Goal: Task Accomplishment & Management: Complete application form

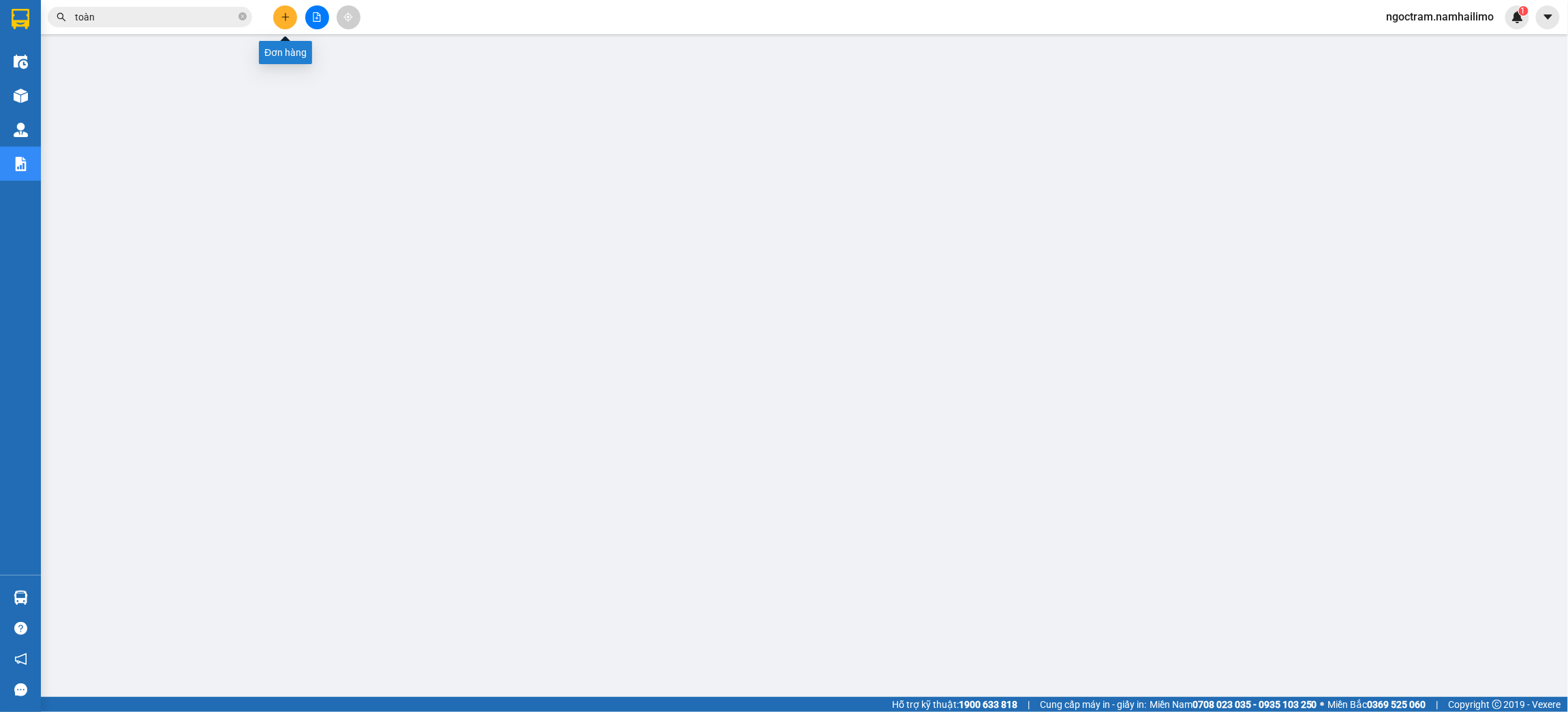
click at [278, 16] on button at bounding box center [285, 17] width 24 height 24
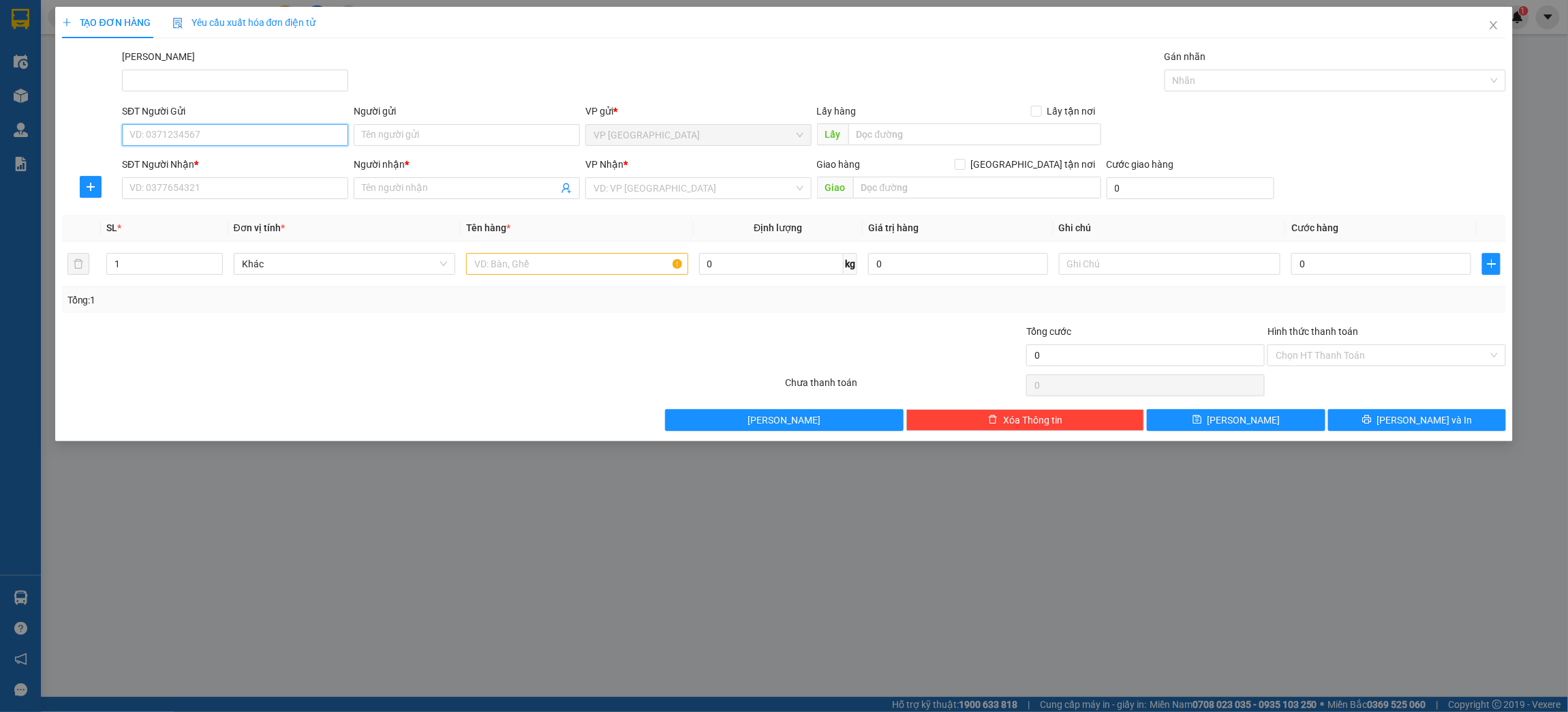
click at [259, 135] on input "SĐT Người Gửi" at bounding box center [235, 135] width 226 height 22
click at [145, 139] on input "0338357937" at bounding box center [235, 135] width 226 height 22
click at [304, 192] on input "SĐT Người Nhận *" at bounding box center [235, 188] width 226 height 22
click at [137, 143] on input "03338357937" at bounding box center [235, 135] width 226 height 22
type input "0338357937"
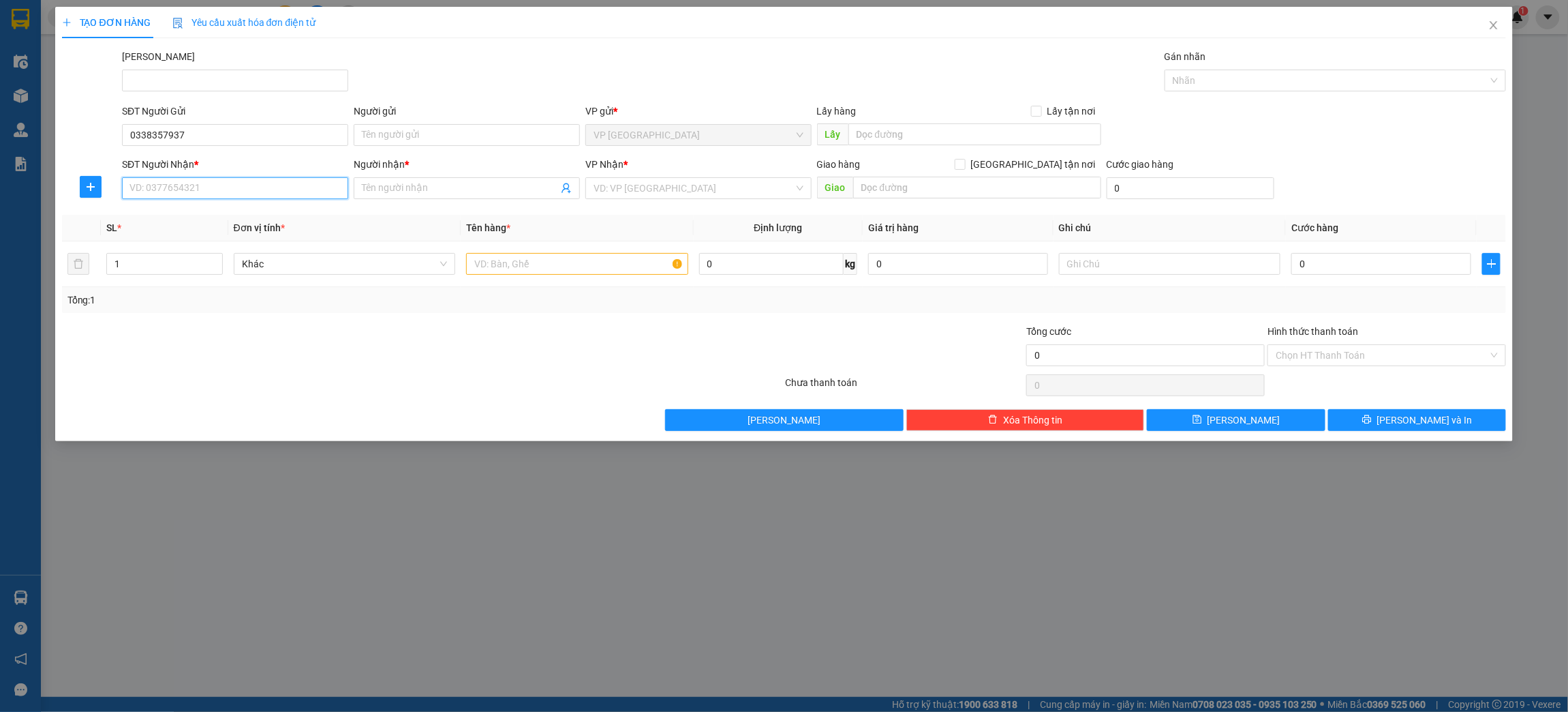
click at [269, 188] on input "SĐT Người Nhận *" at bounding box center [235, 188] width 226 height 22
type input "0969963123"
click at [497, 189] on input "Người nhận *" at bounding box center [460, 187] width 196 height 15
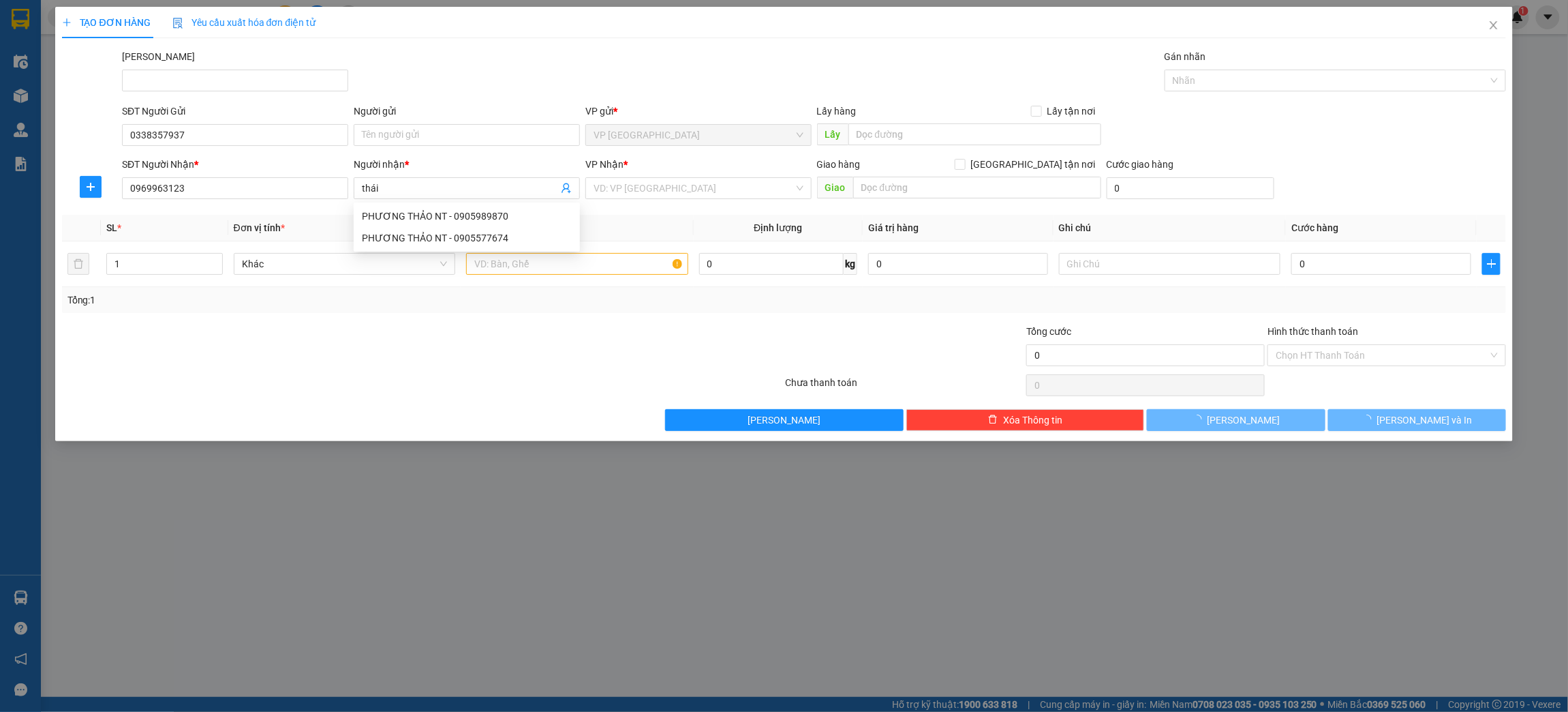
click at [712, 200] on div "VP Nhận * VD: VP [GEOGRAPHIC_DATA]" at bounding box center [699, 181] width 226 height 48
click at [712, 186] on input "search" at bounding box center [693, 188] width 200 height 20
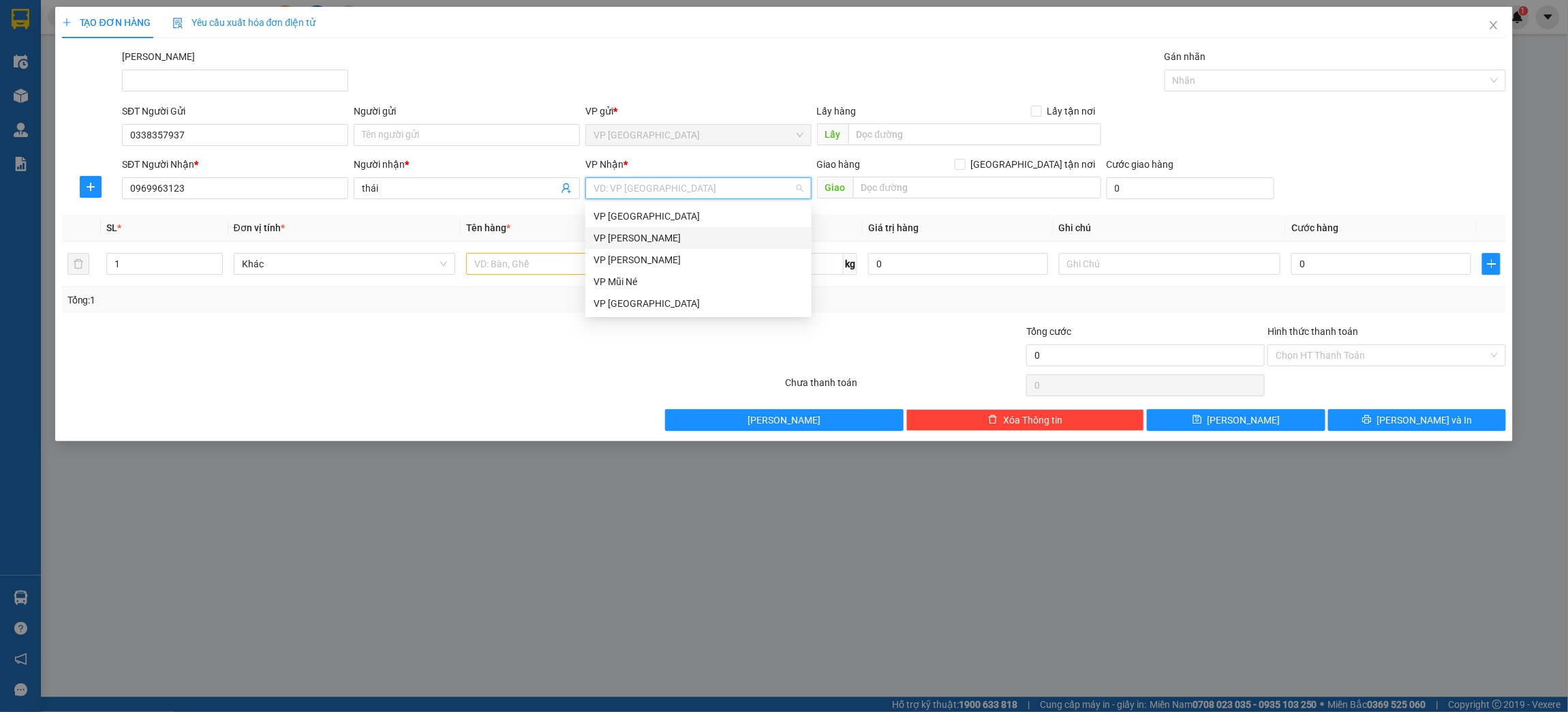
click at [712, 231] on div "VP [PERSON_NAME]" at bounding box center [698, 238] width 210 height 15
click at [356, 187] on span "thái" at bounding box center [466, 188] width 226 height 22
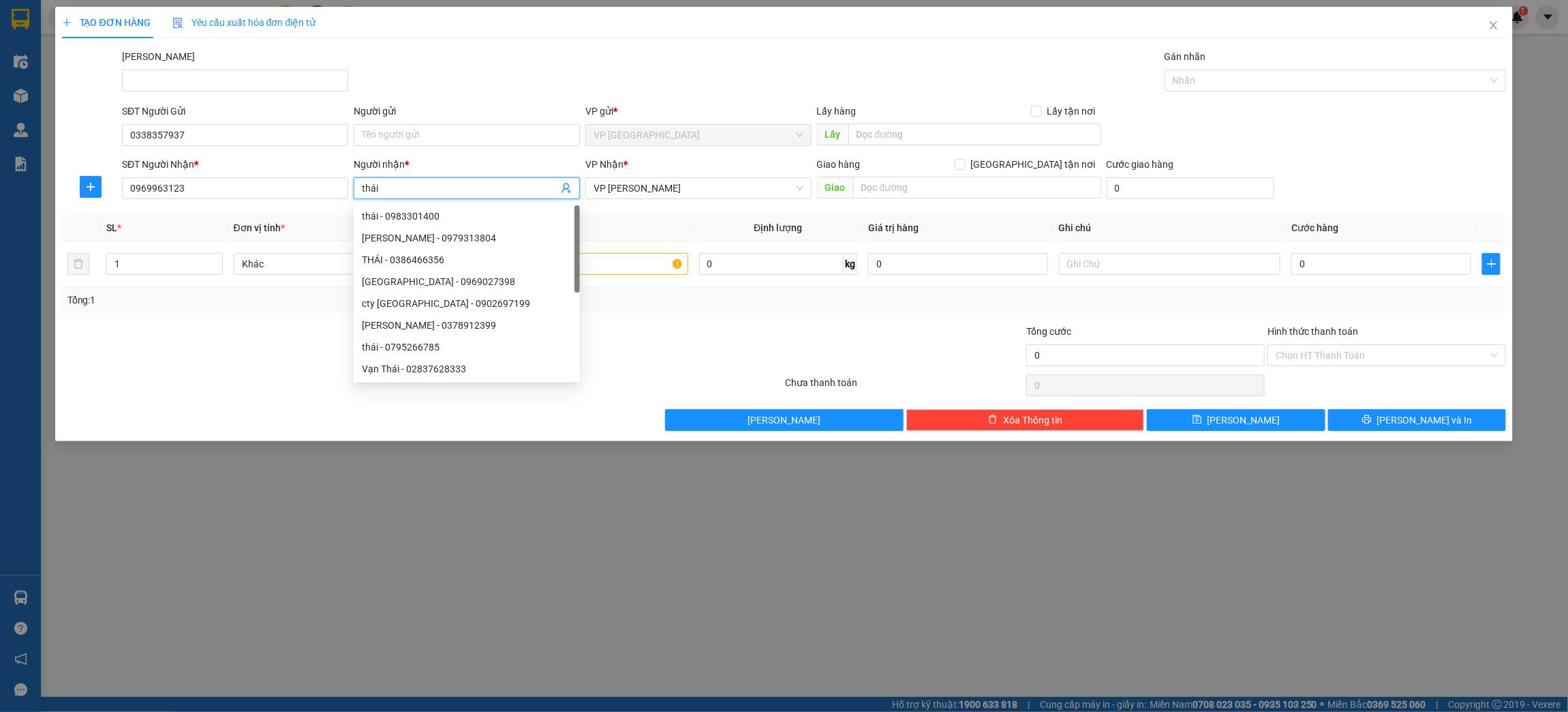
click at [363, 190] on input "thái" at bounding box center [460, 187] width 196 height 15
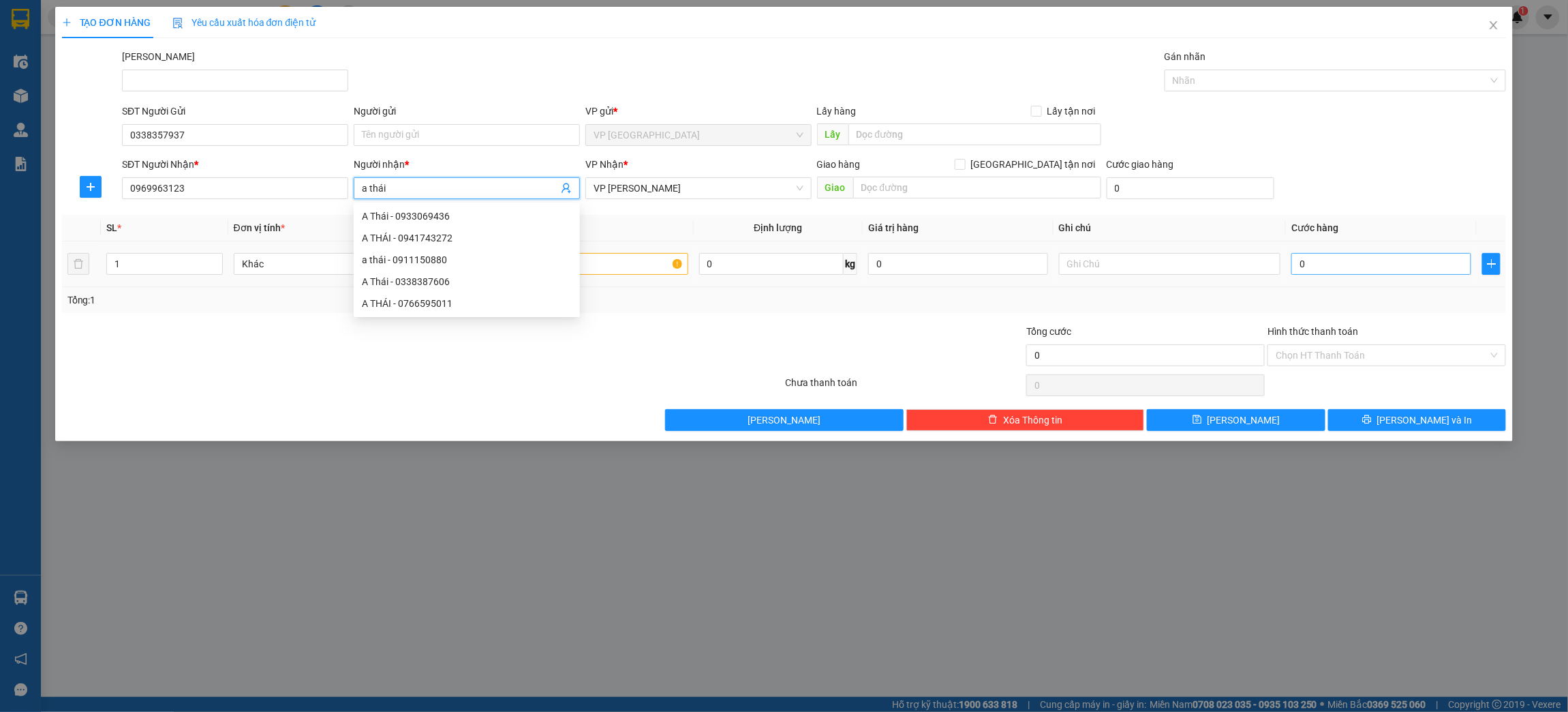
type input "a thái"
click at [1404, 262] on input "0" at bounding box center [1381, 264] width 179 height 22
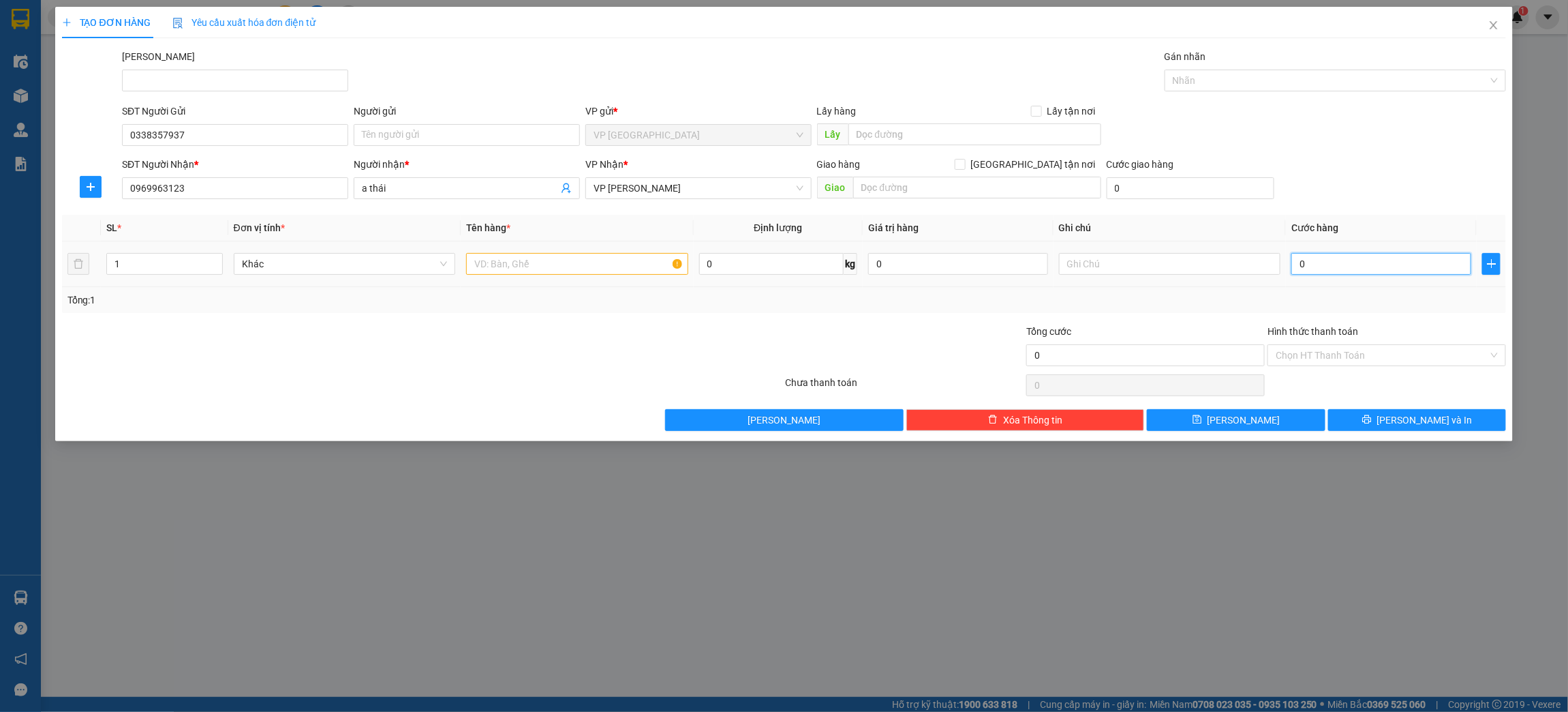
type input "1"
type input "10"
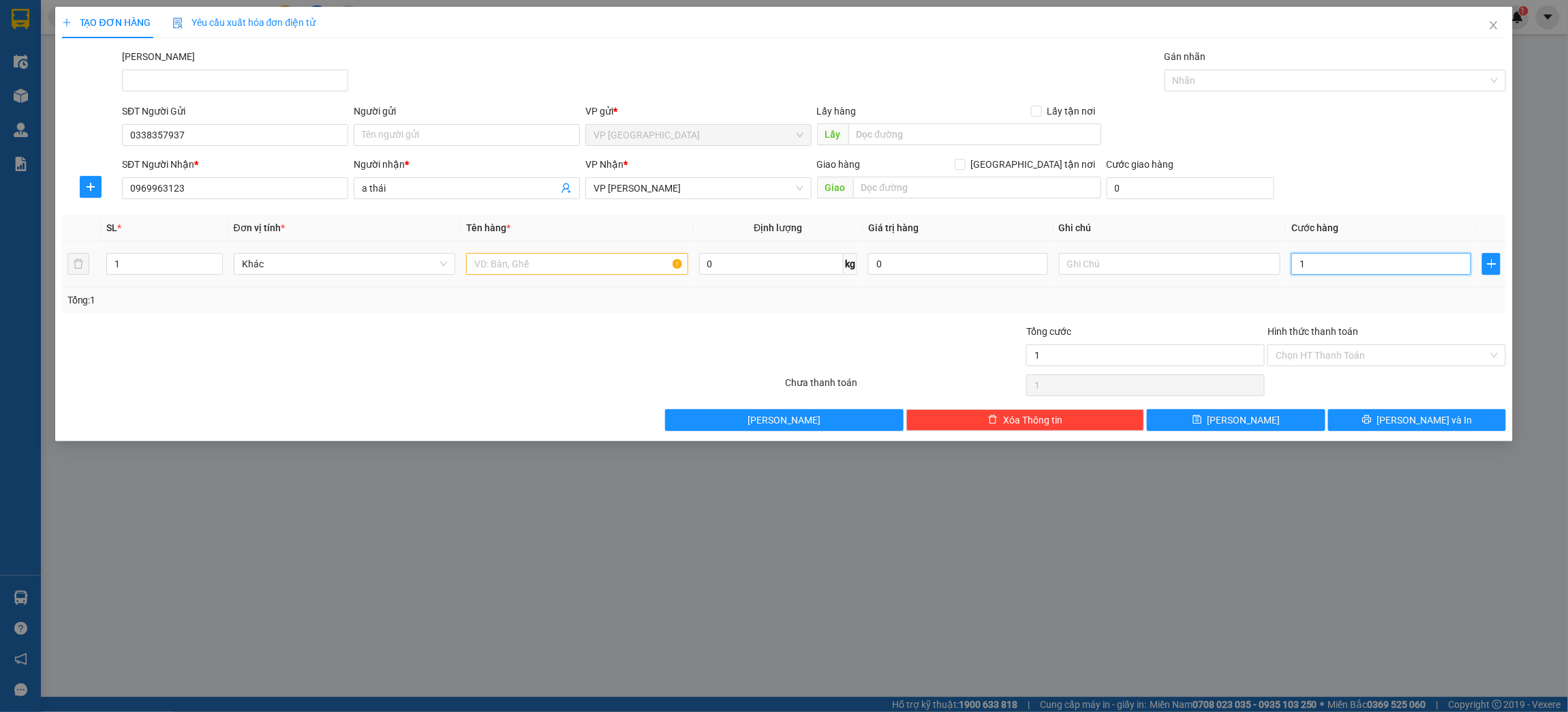
type input "10"
type input "100"
type input "1.000"
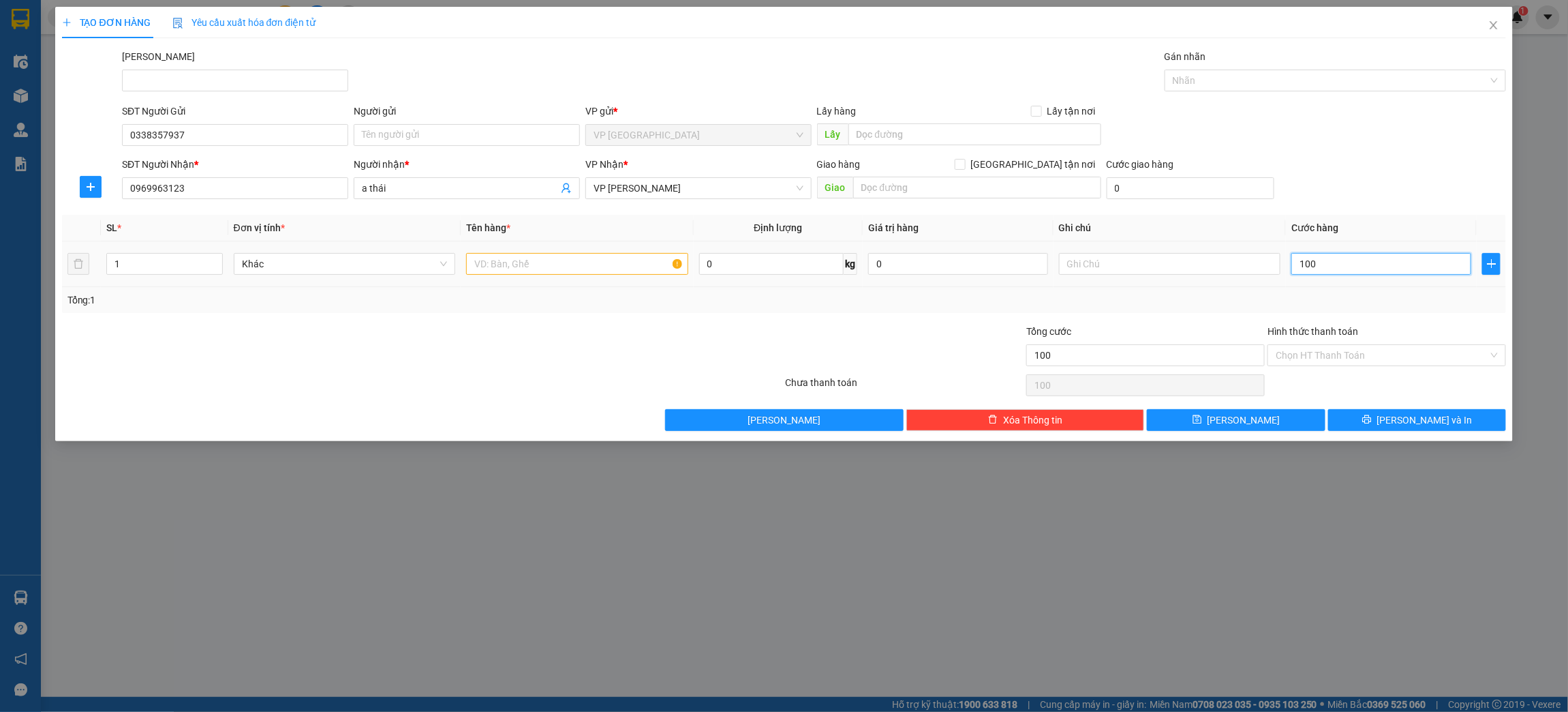
type input "1.000"
type input "10.000"
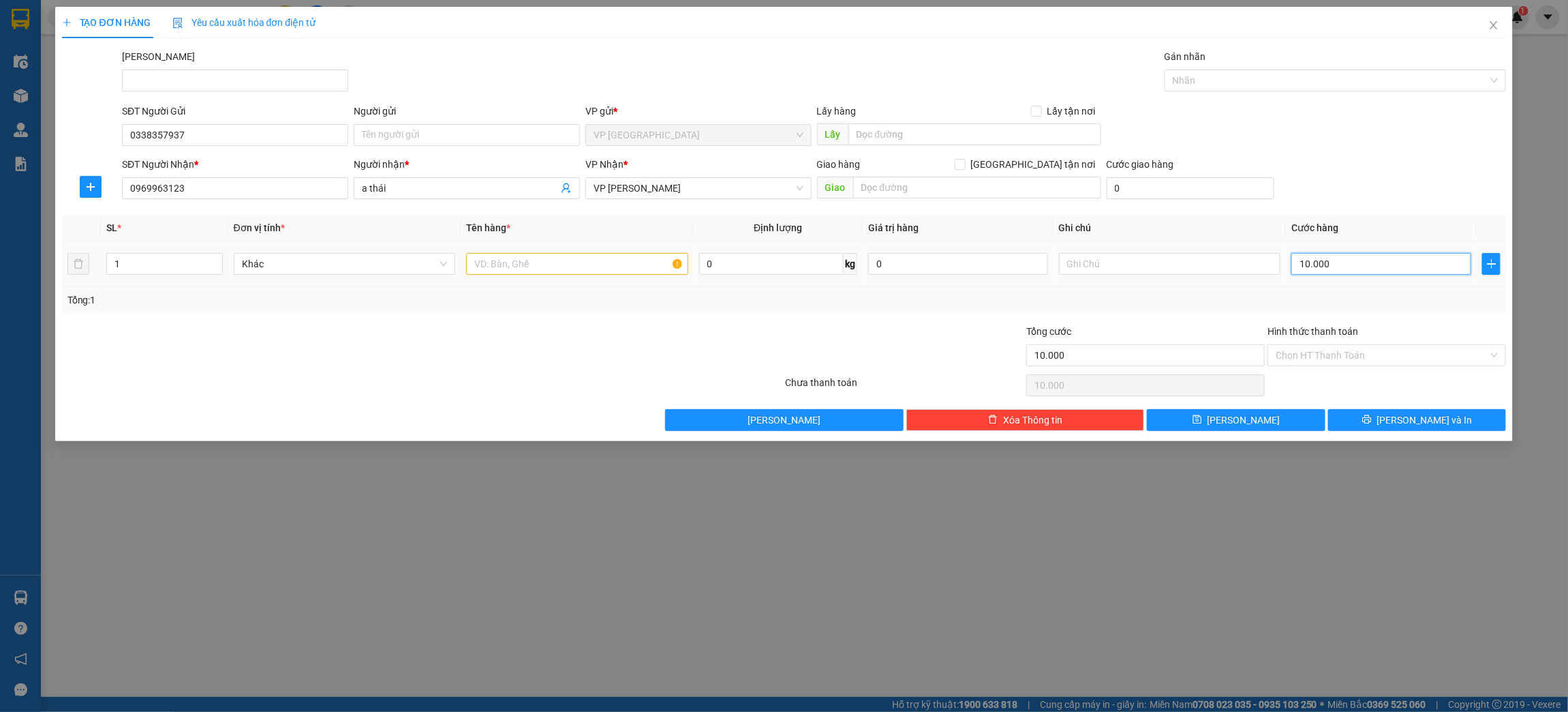
type input "100.000"
click at [585, 262] on input "text" at bounding box center [577, 264] width 222 height 22
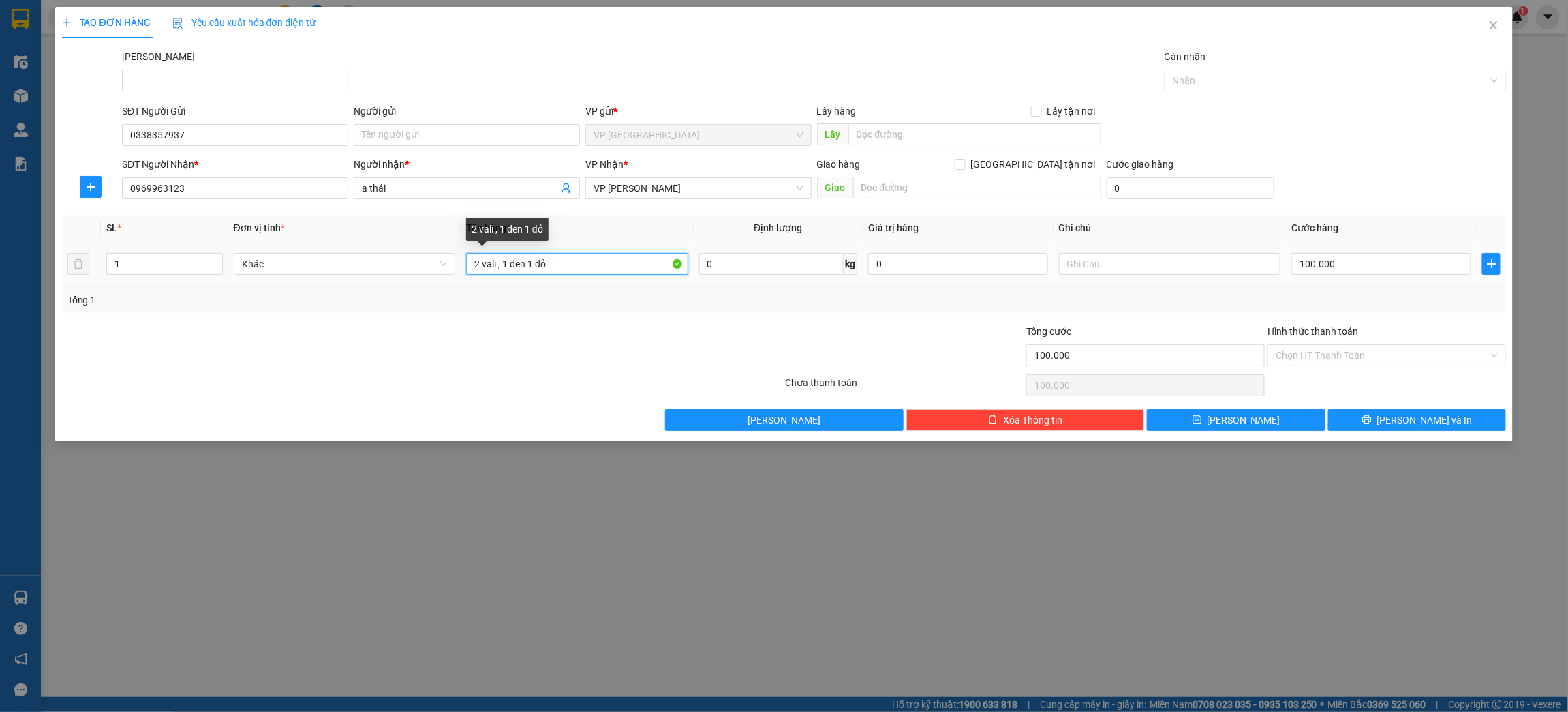
click at [517, 268] on input "2 vali , 1 den 1 đỏ" at bounding box center [577, 264] width 222 height 22
type input "2 vali , 1 đen 1 đỏ"
click at [159, 264] on input "1" at bounding box center [164, 264] width 114 height 20
type input "2"
click at [214, 258] on icon "up" at bounding box center [215, 261] width 5 height 5
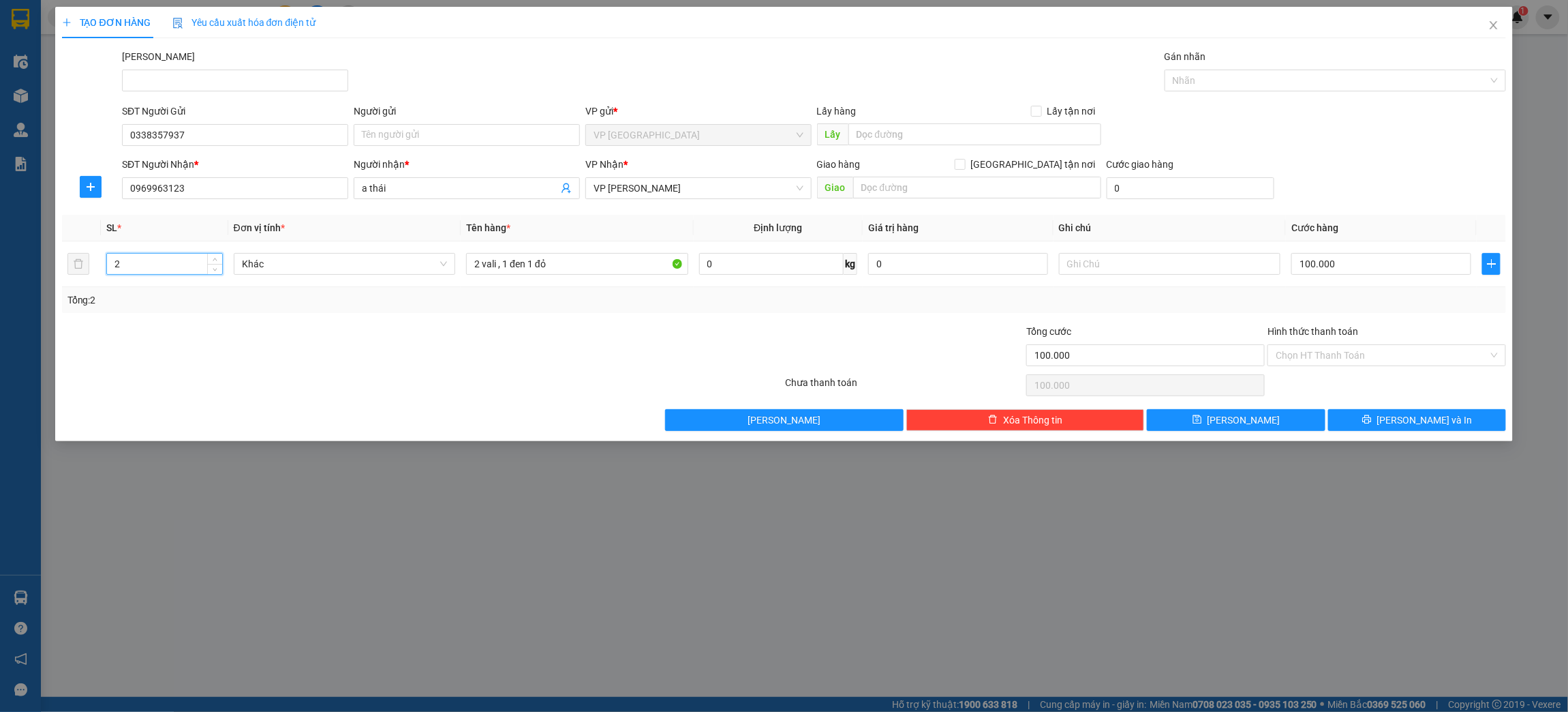
click at [237, 325] on div at bounding box center [302, 347] width 483 height 48
click at [938, 324] on div at bounding box center [904, 347] width 241 height 48
click at [575, 359] on div at bounding box center [664, 347] width 241 height 48
click at [920, 581] on div "TẠO ĐƠN HÀNG Yêu cầu xuất hóa đơn điện tử Transit Pickup Surcharge Ids Transit …" at bounding box center [784, 356] width 1568 height 712
click at [1536, 515] on div "TẠO ĐƠN HÀNG Yêu cầu xuất hóa đơn điện tử Transit Pickup Surcharge Ids Transit …" at bounding box center [784, 356] width 1568 height 712
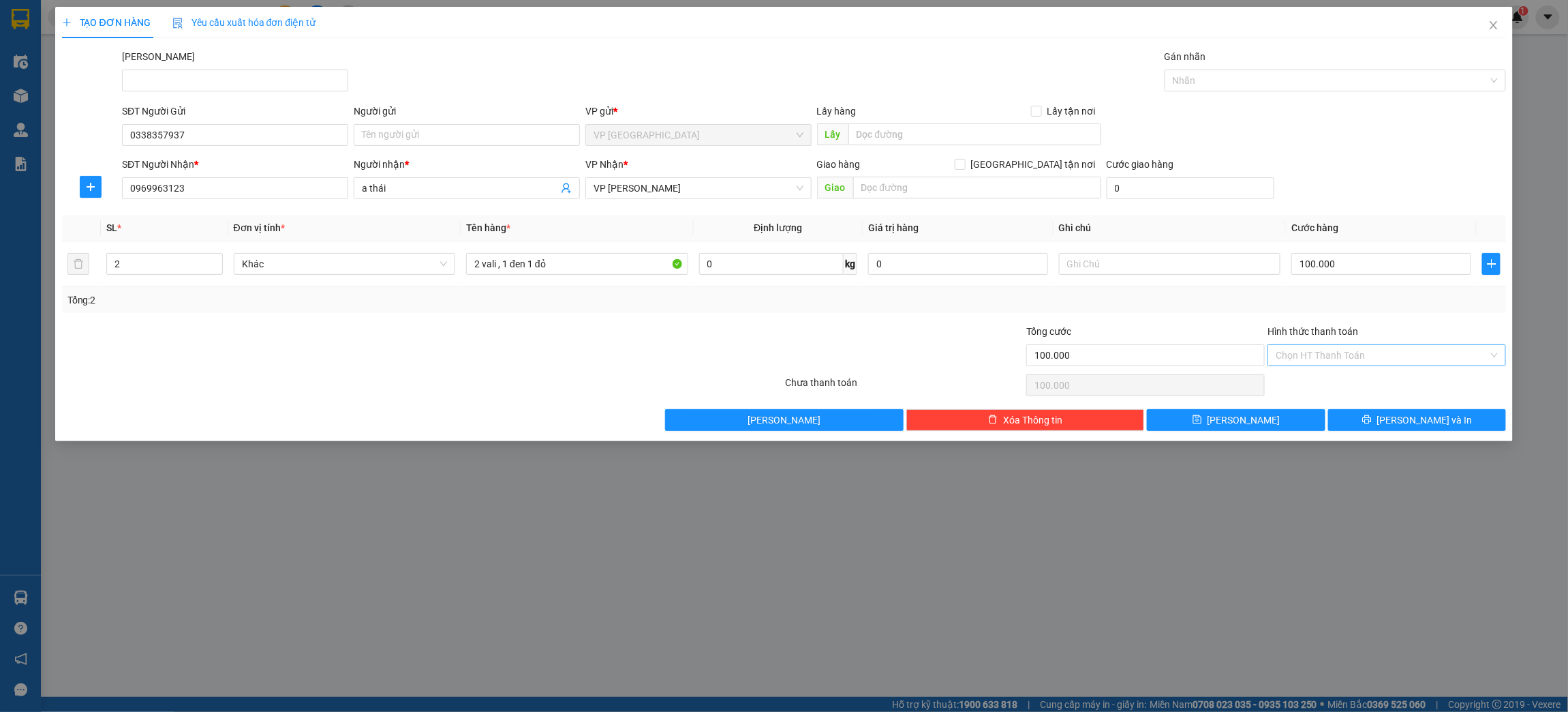
click at [1413, 353] on input "Hình thức thanh toán" at bounding box center [1382, 355] width 213 height 20
click at [1420, 388] on div "Tại văn phòng" at bounding box center [1387, 382] width 222 height 15
type input "0"
click at [1404, 419] on button "[PERSON_NAME] và In" at bounding box center [1417, 420] width 178 height 22
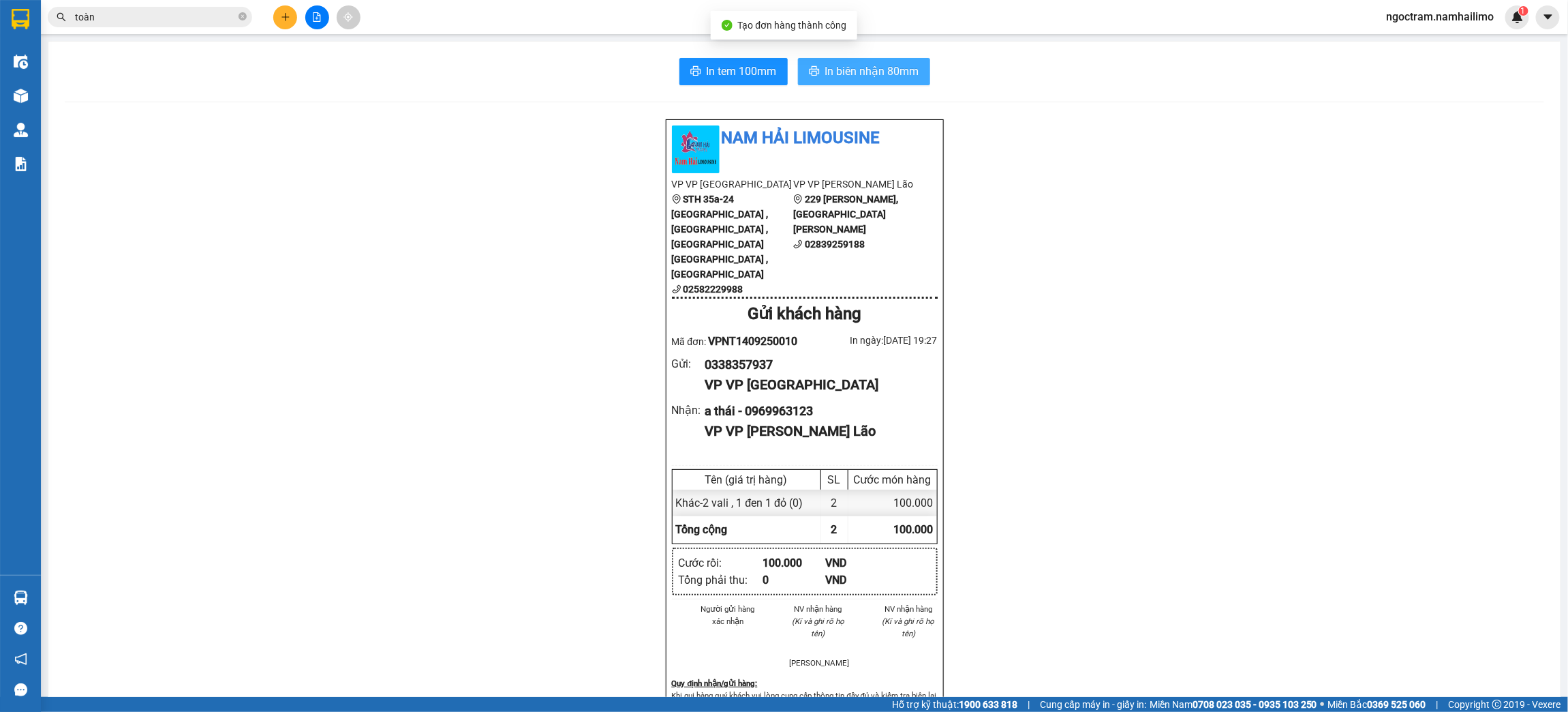
click at [882, 59] on button "In biên nhận 80mm" at bounding box center [863, 71] width 132 height 27
